Goal: Manage account settings

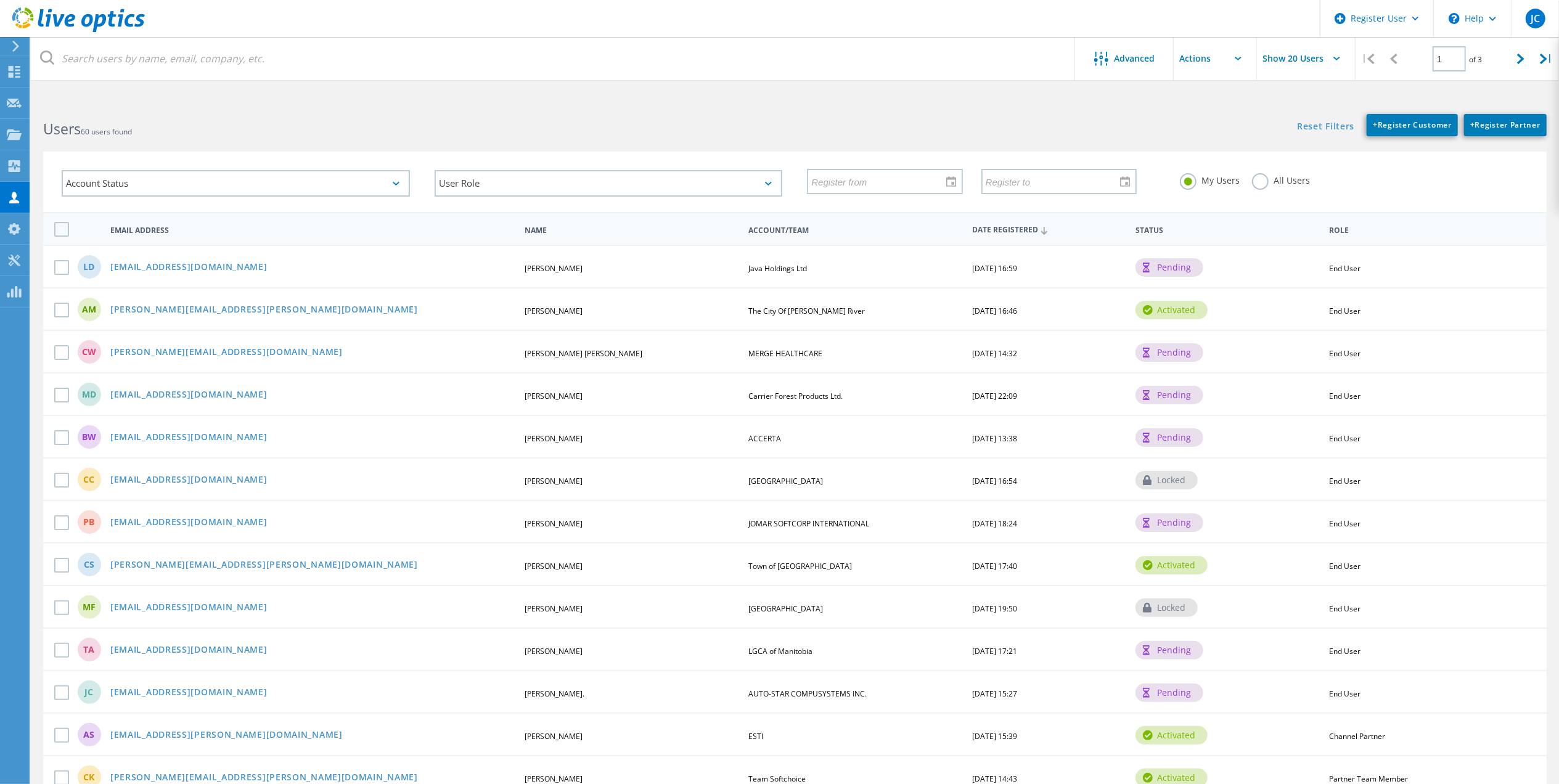
click at [1303, 181] on label "All Users" at bounding box center [1280, 179] width 58 height 11
click at [0, 0] on input "All Users" at bounding box center [0, 0] width 0 height 0
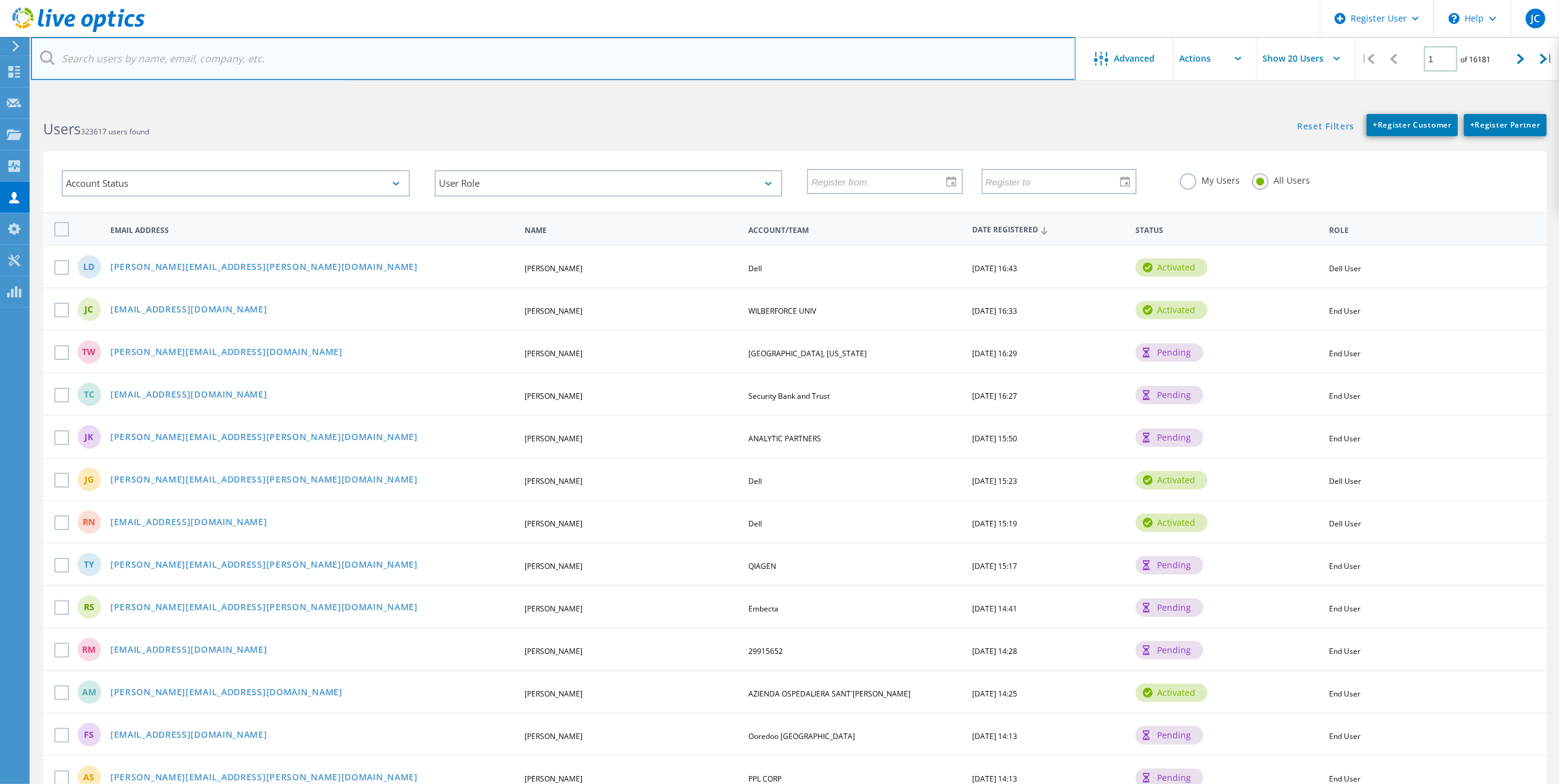
click at [750, 54] on input "text" at bounding box center [553, 58] width 1044 height 43
type input "c"
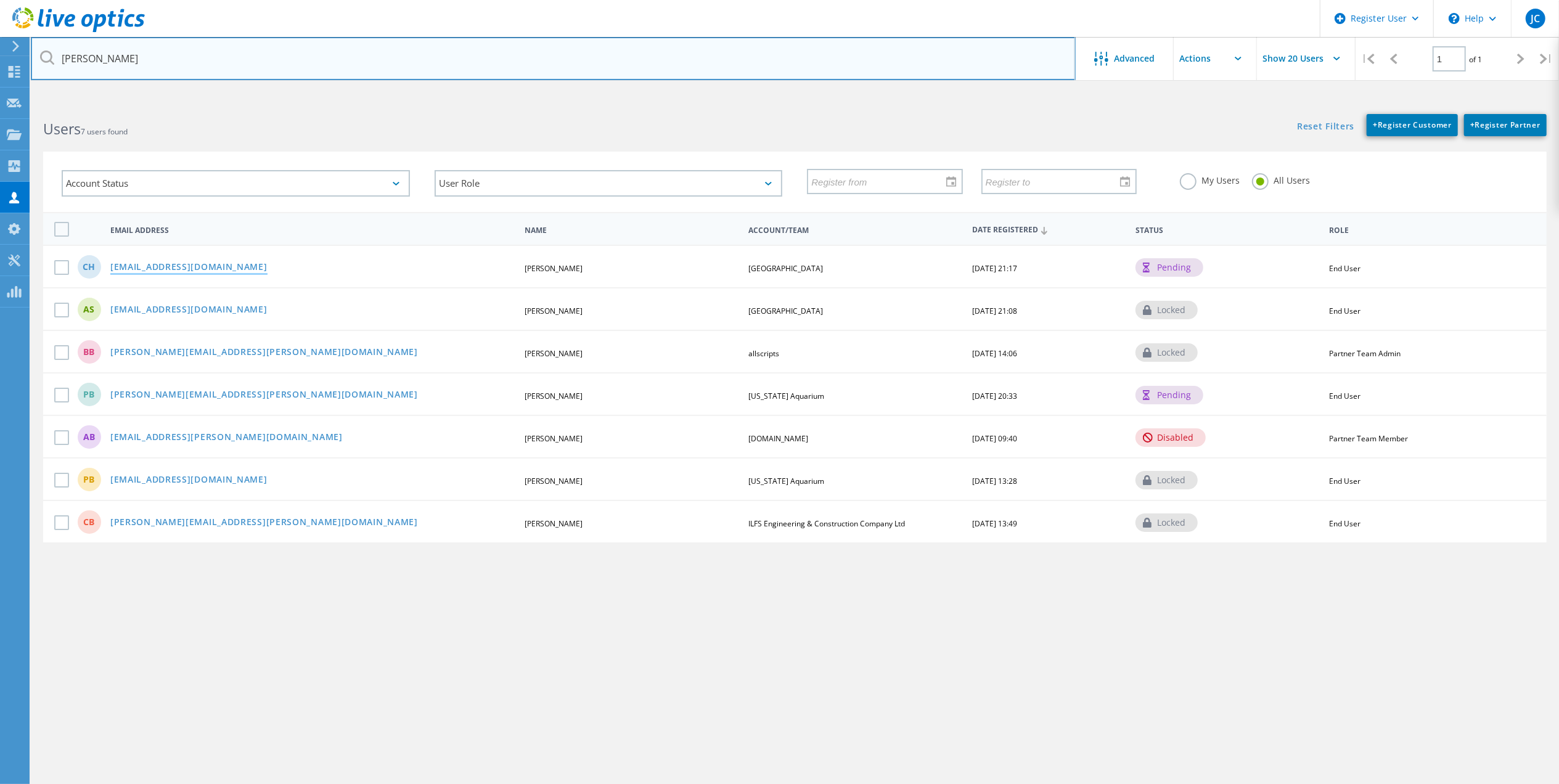
type input "burman"
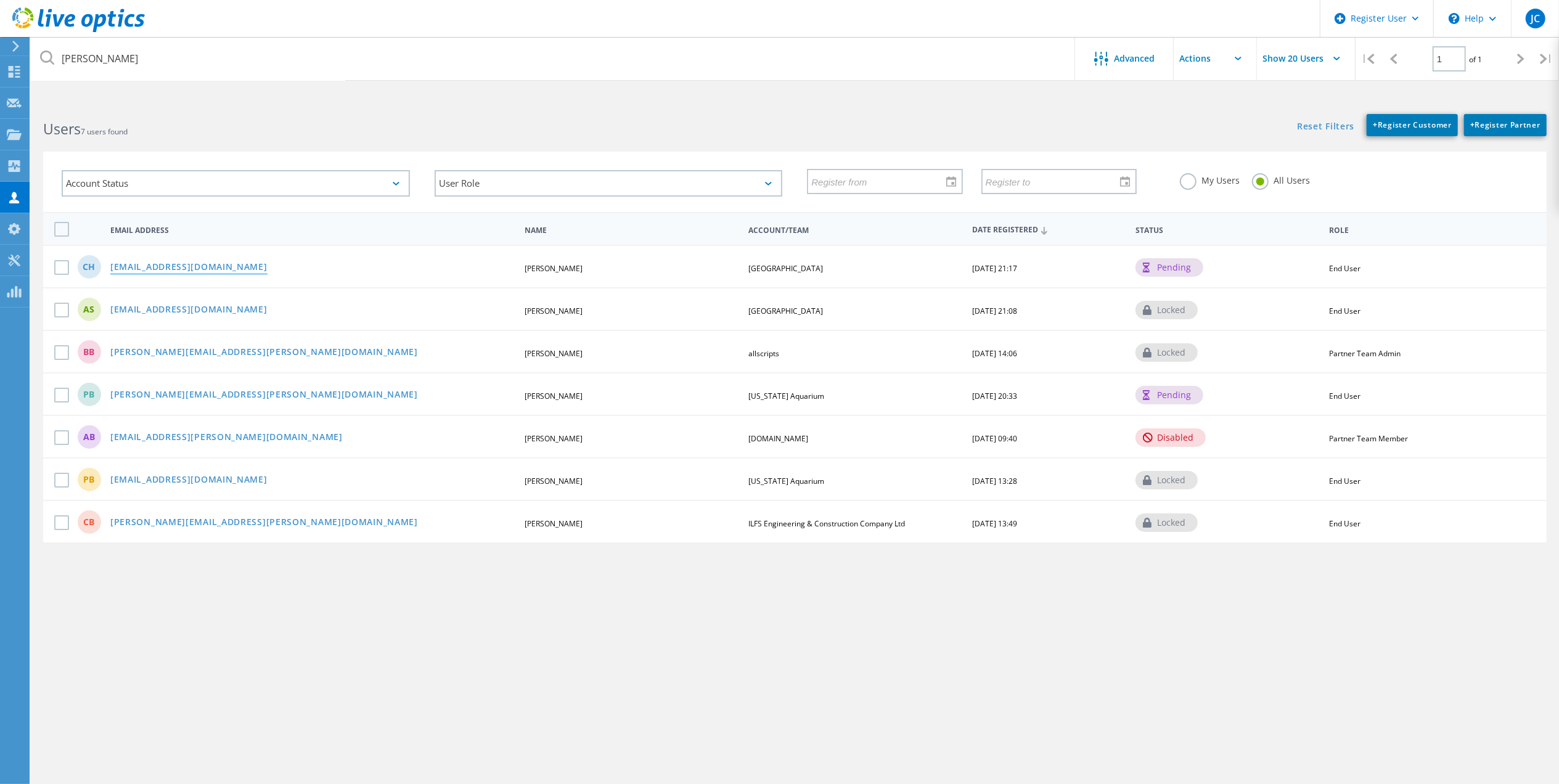
click at [181, 266] on link "chill@burmanu.ca" at bounding box center [189, 268] width 157 height 11
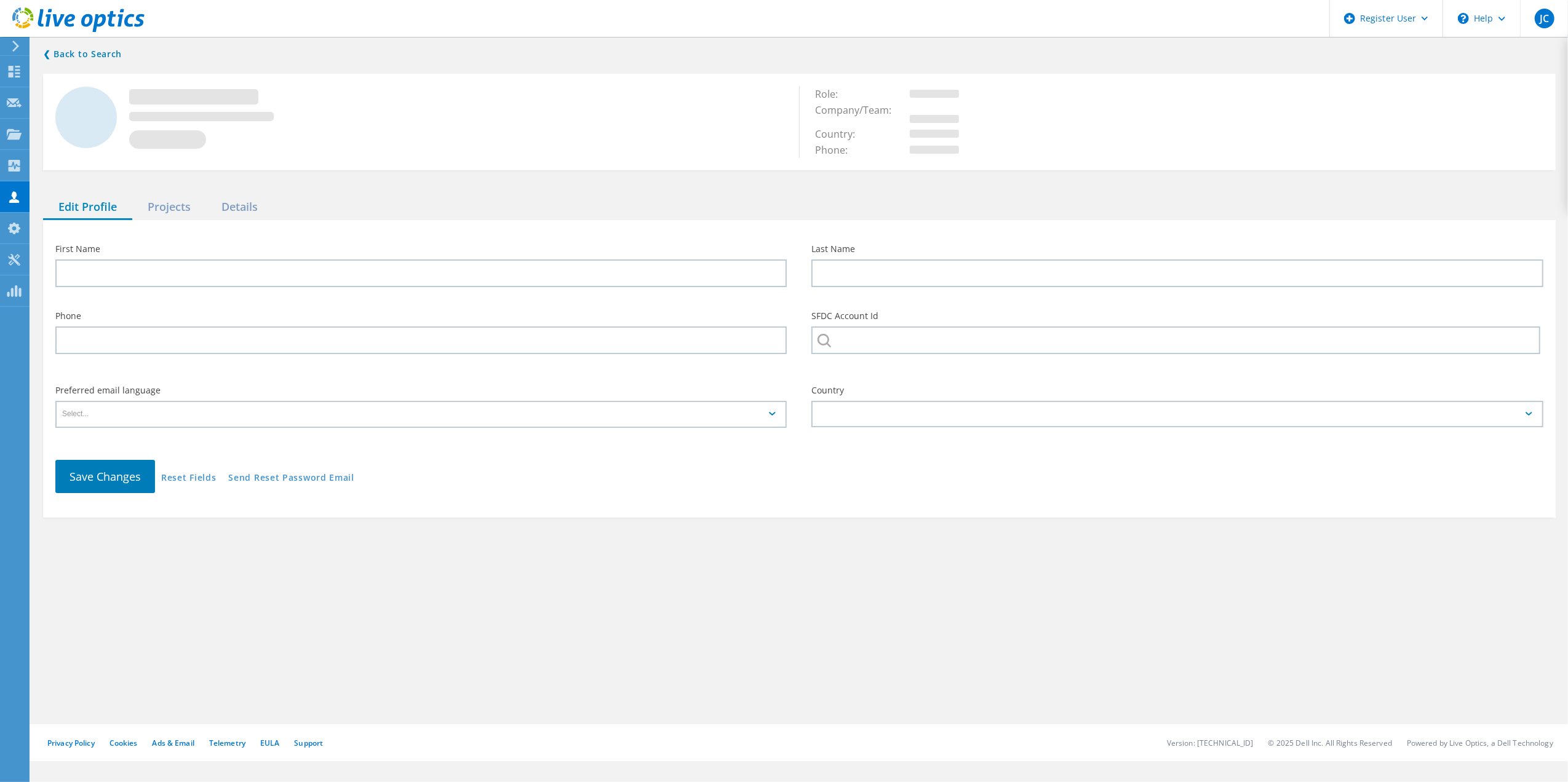
type input "COLIN"
type input "HILL"
type input "CANADIAN UNIVERSITY COLLEGE"
type input "English"
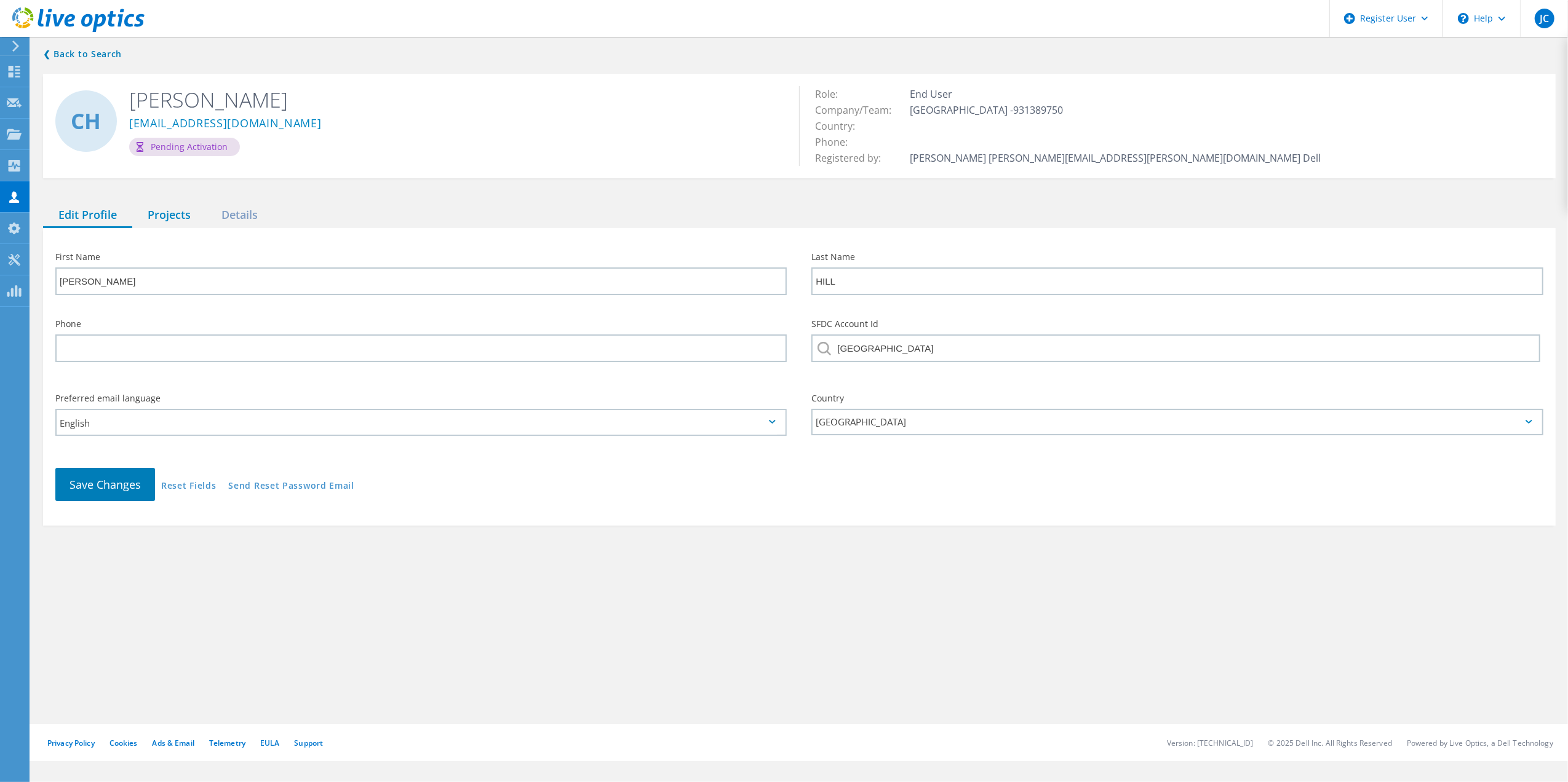
click at [155, 209] on div "Projects" at bounding box center [169, 215] width 74 height 25
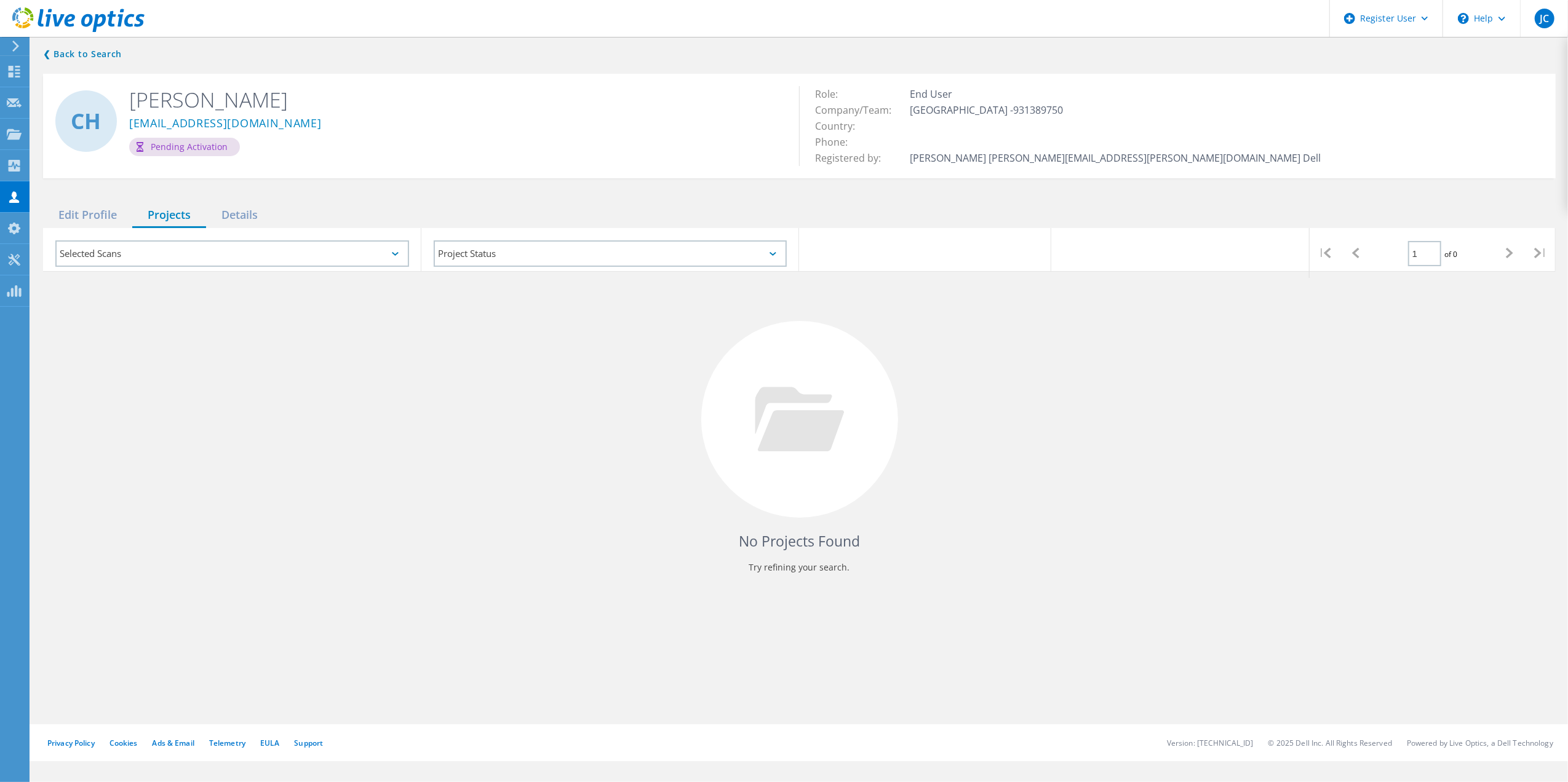
click at [103, 26] on icon at bounding box center [78, 20] width 132 height 25
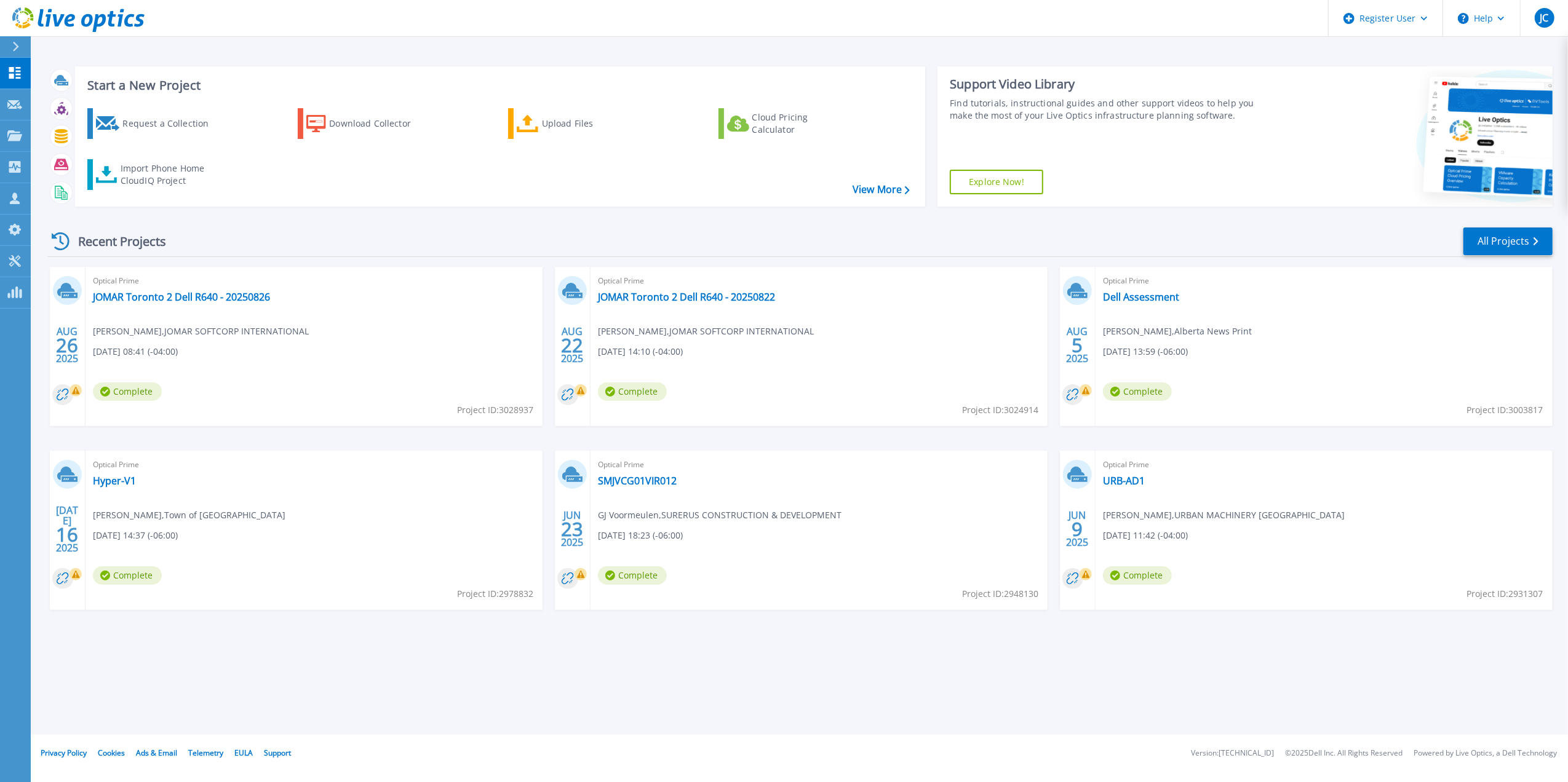
click at [54, 11] on icon at bounding box center [78, 20] width 132 height 25
click at [953, 734] on html "Register User Help JC Dell User Jeneshan Chandrarajan Jeneshan.Chandrarajan@Del…" at bounding box center [784, 367] width 1568 height 734
